Goal: Transaction & Acquisition: Purchase product/service

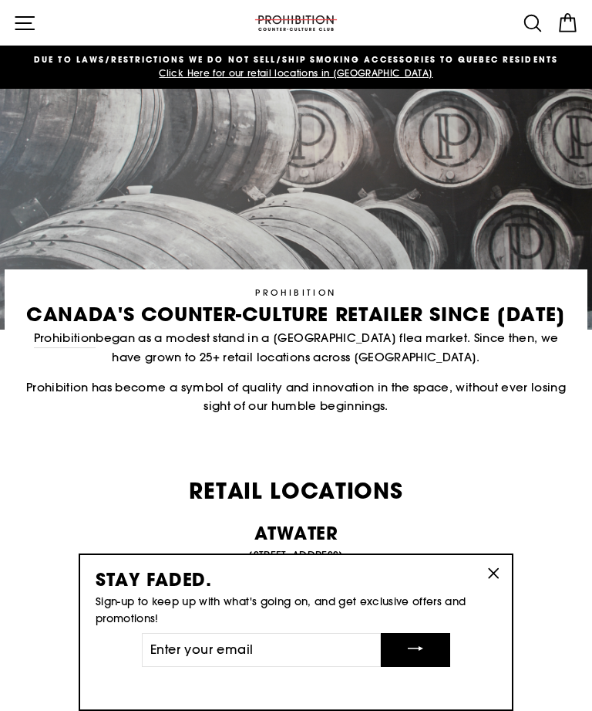
click at [498, 579] on icon "button" at bounding box center [494, 573] width 22 height 22
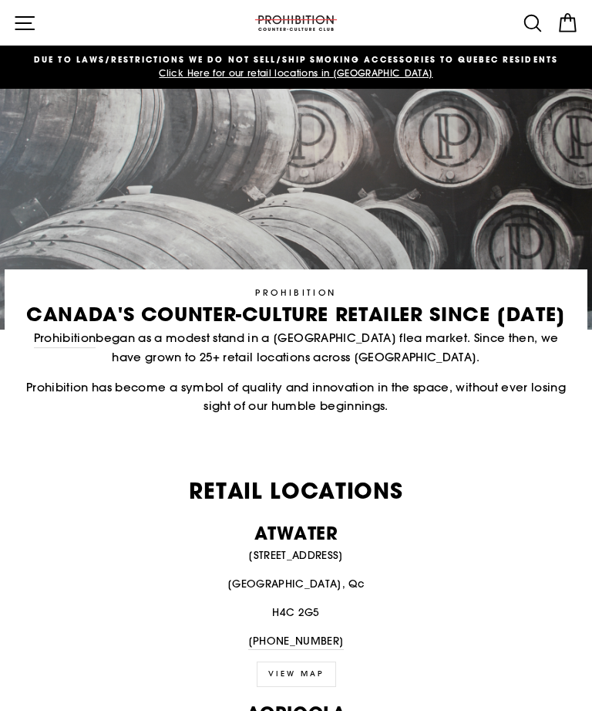
click at [31, 24] on icon "button" at bounding box center [24, 23] width 23 height 23
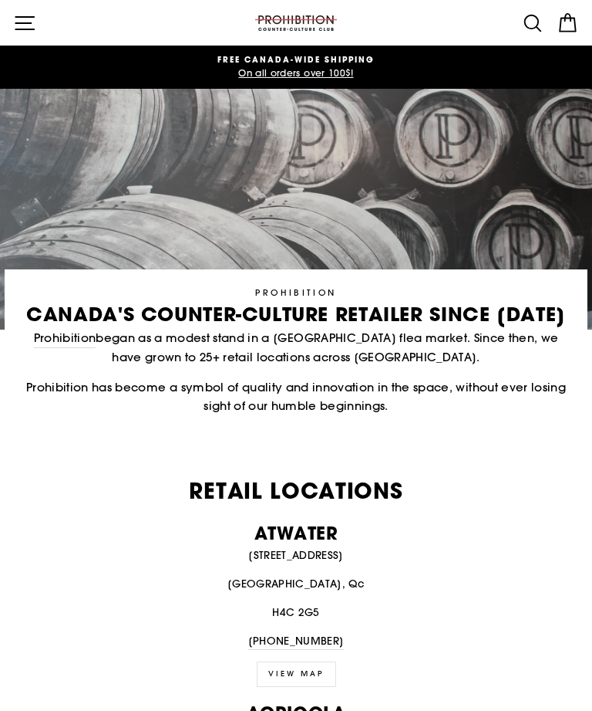
click at [20, 24] on icon "button" at bounding box center [24, 23] width 23 height 23
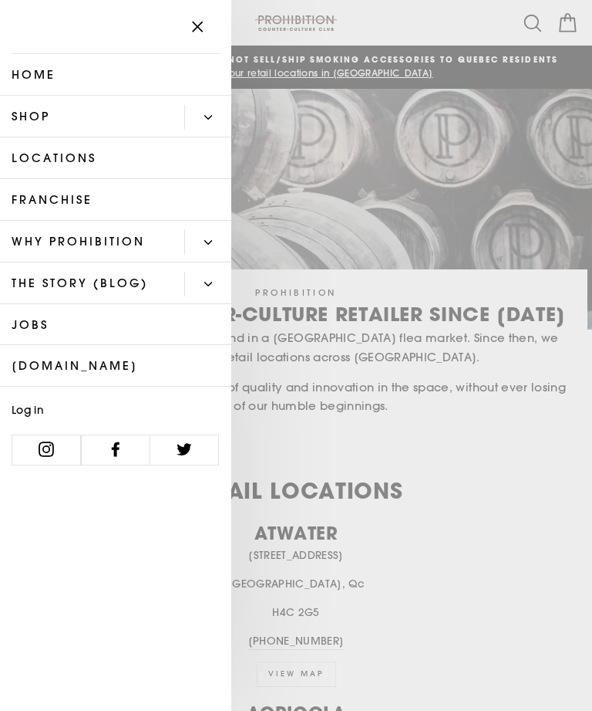
click at [210, 120] on icon "Primary" at bounding box center [208, 117] width 8 height 8
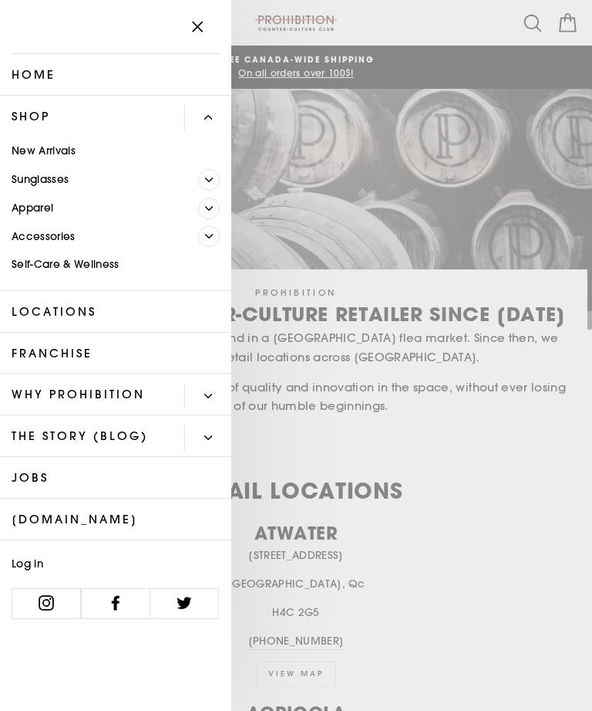
click at [207, 398] on icon "Primary" at bounding box center [208, 396] width 8 height 8
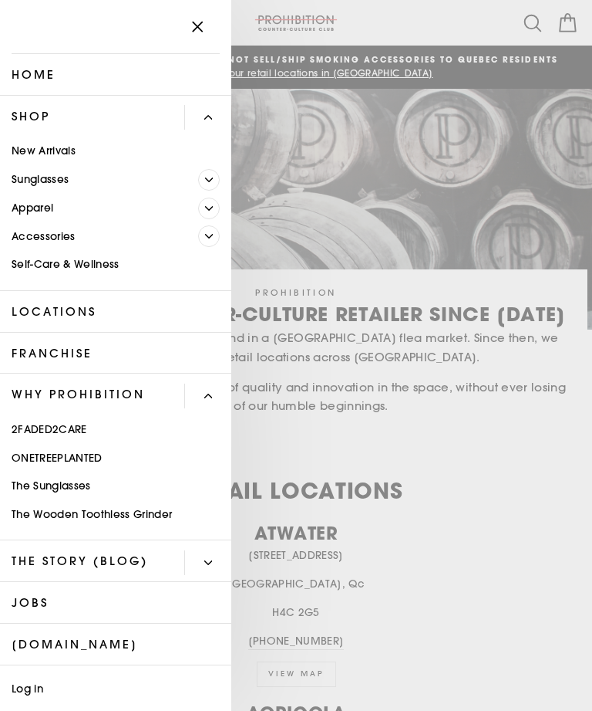
click at [60, 154] on link "New Arrivals" at bounding box center [115, 151] width 231 height 29
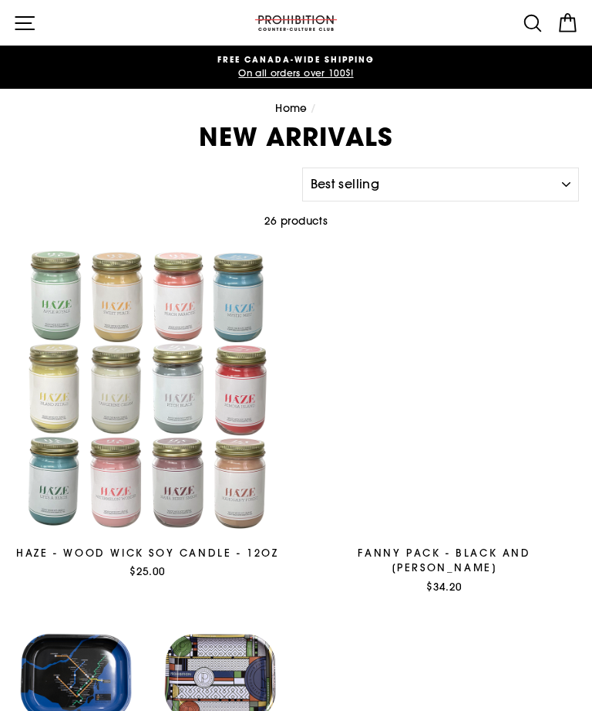
select select "best-selling"
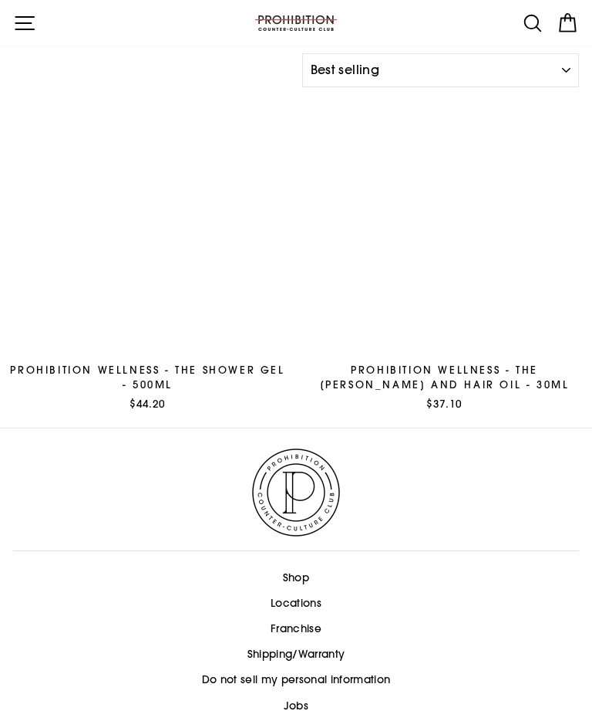
scroll to position [4694, 0]
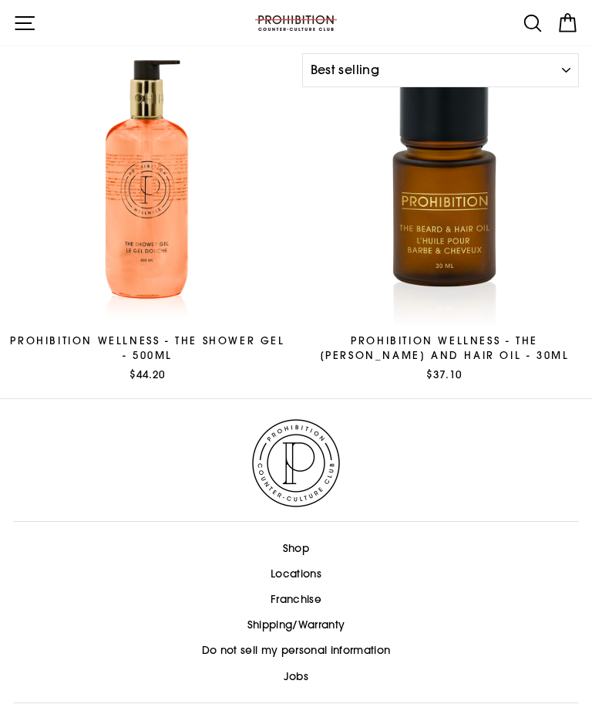
click at [28, 22] on icon "button" at bounding box center [24, 23] width 23 height 23
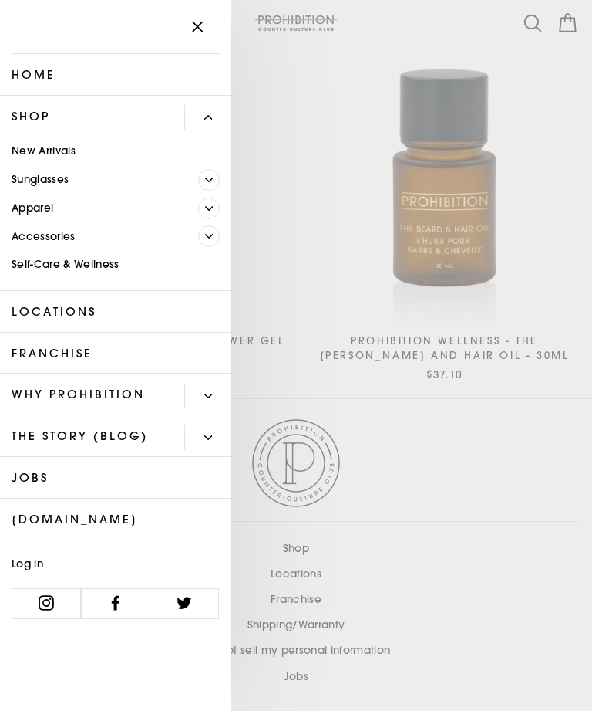
click at [39, 117] on link "Shop" at bounding box center [92, 117] width 184 height 42
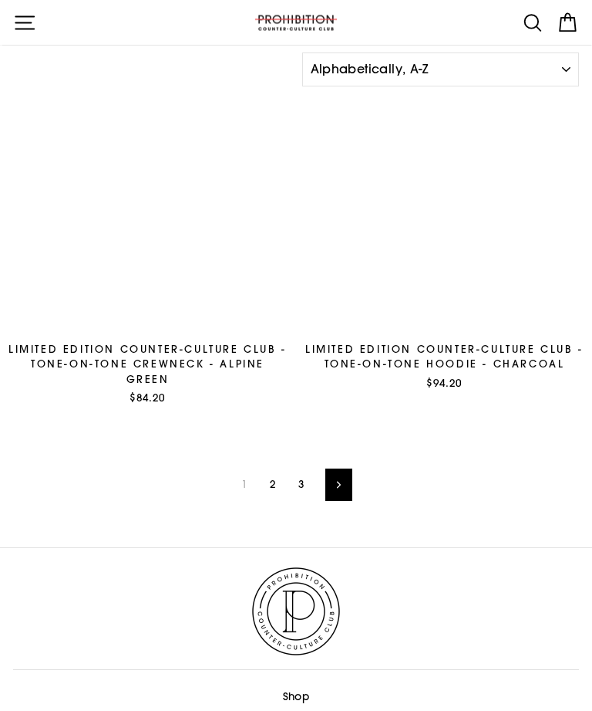
scroll to position [5020, 0]
